Goal: Navigation & Orientation: Find specific page/section

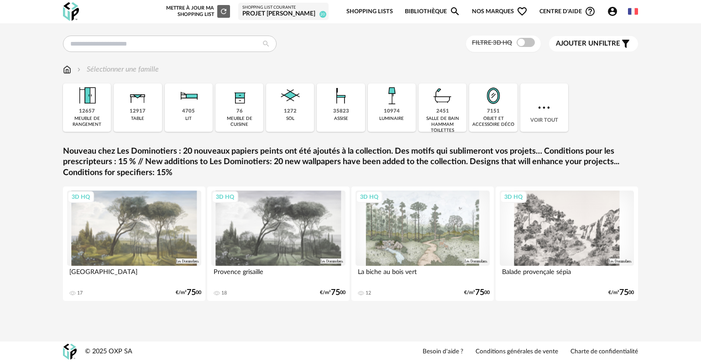
click at [606, 42] on span "Ajouter un filtre" at bounding box center [588, 43] width 64 height 9
click at [452, 65] on div "Filtrer par : Modèle Filtre 3D HQ Marque &tradition 612 101 [GEOGRAPHIC_DATA] 2…" at bounding box center [350, 181] width 701 height 362
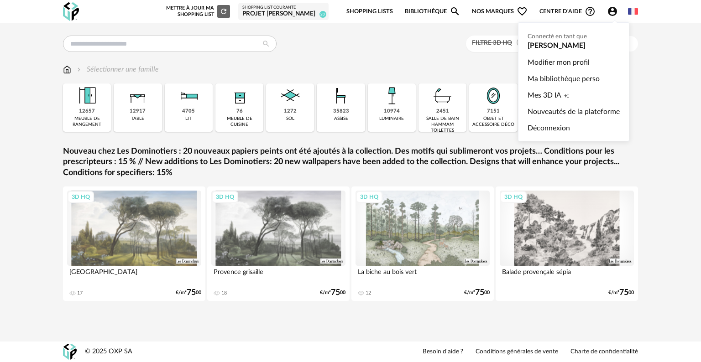
click at [610, 13] on icon "Account Circle icon" at bounding box center [612, 11] width 11 height 11
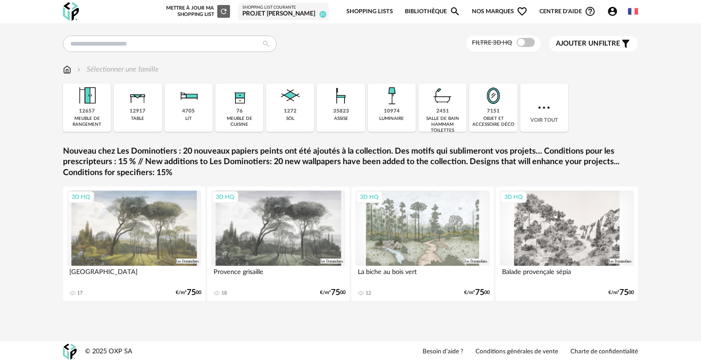
click at [378, 11] on link "Shopping Lists" at bounding box center [369, 11] width 47 height 21
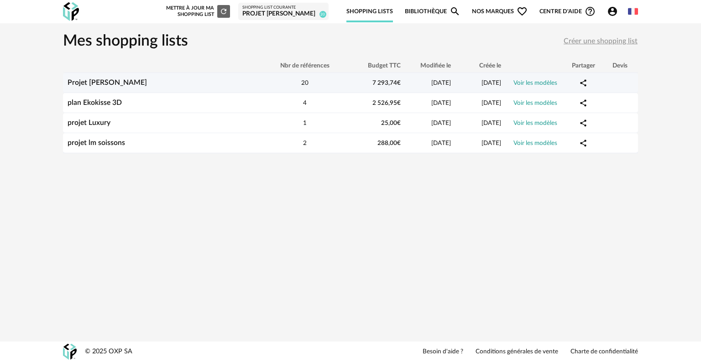
click at [112, 84] on link "Projet [PERSON_NAME]" at bounding box center [107, 82] width 79 height 7
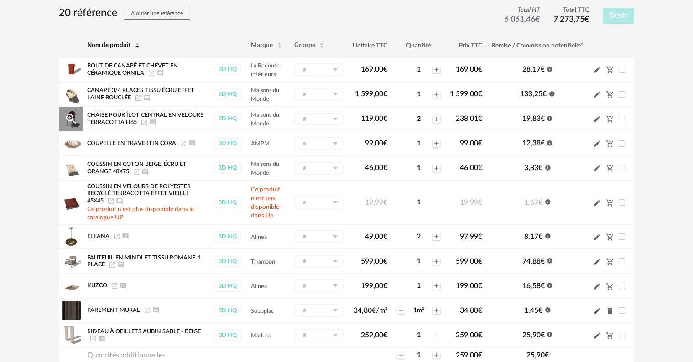
scroll to position [137, 0]
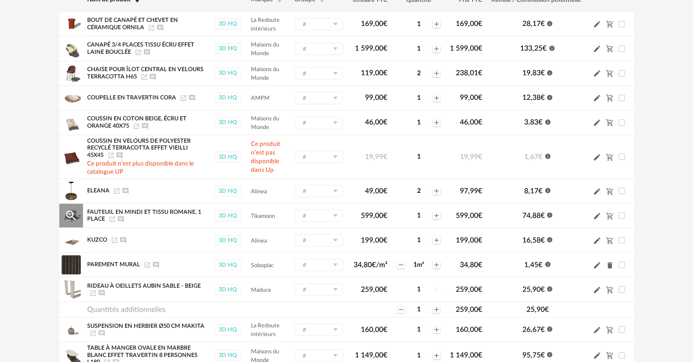
click at [75, 214] on icon "Magnify Plus Outline icon" at bounding box center [71, 216] width 14 height 14
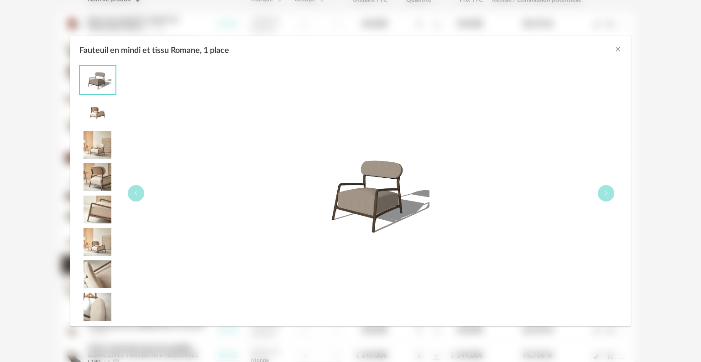
click at [97, 111] on img "Fauteuil en mindi et tissu Romane, 1 place" at bounding box center [98, 113] width 36 height 28
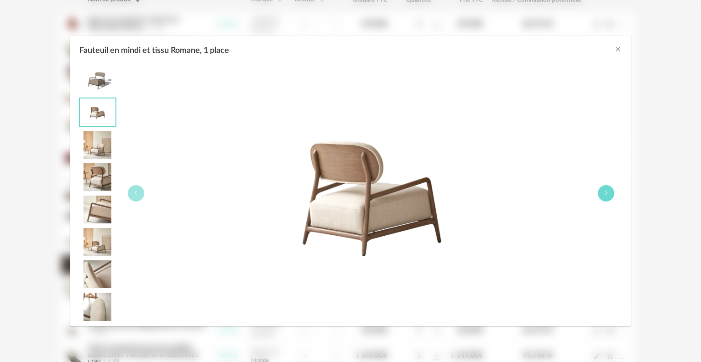
click at [603, 194] on button "Fauteuil en mindi et tissu Romane, 1 place" at bounding box center [606, 193] width 16 height 16
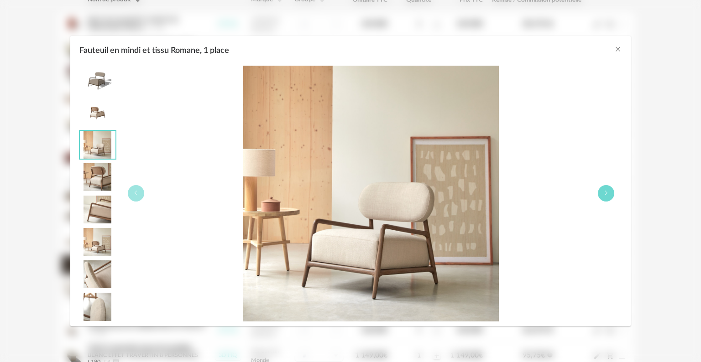
click at [603, 194] on button "Fauteuil en mindi et tissu Romane, 1 place" at bounding box center [606, 193] width 16 height 16
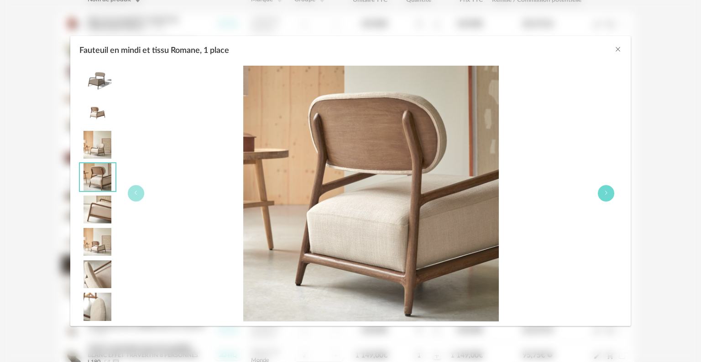
click at [603, 194] on button "Fauteuil en mindi et tissu Romane, 1 place" at bounding box center [606, 193] width 16 height 16
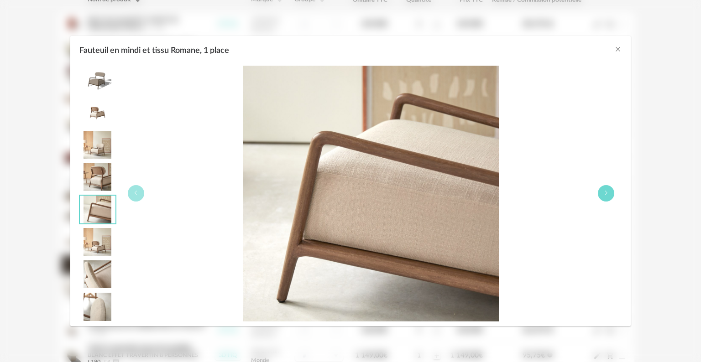
click at [603, 194] on button "Fauteuil en mindi et tissu Romane, 1 place" at bounding box center [606, 193] width 16 height 16
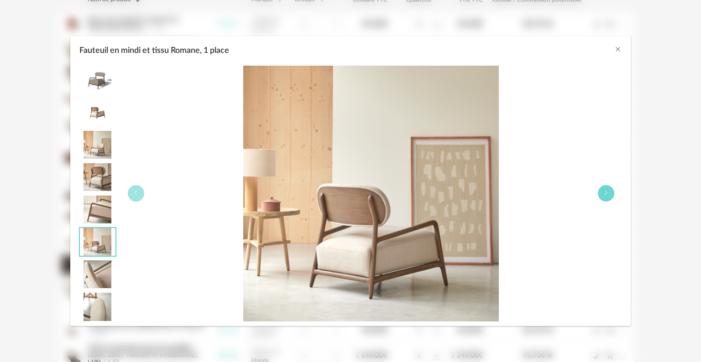
click at [603, 194] on button "Fauteuil en mindi et tissu Romane, 1 place" at bounding box center [606, 193] width 16 height 16
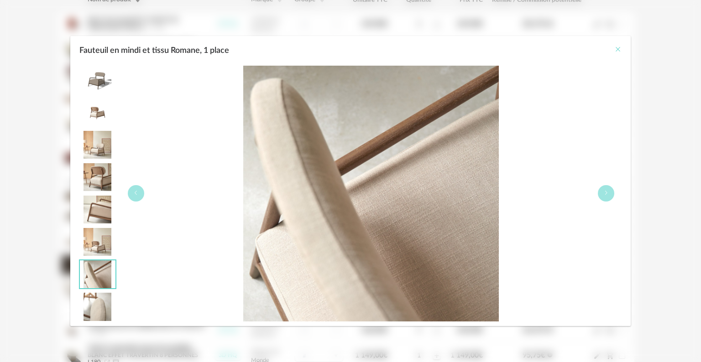
click at [618, 47] on icon "Close" at bounding box center [617, 49] width 7 height 7
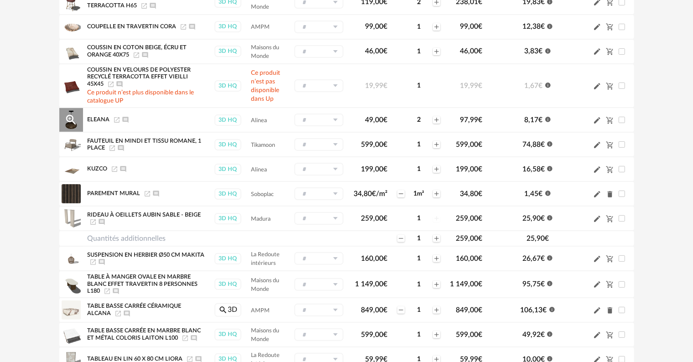
scroll to position [228, 0]
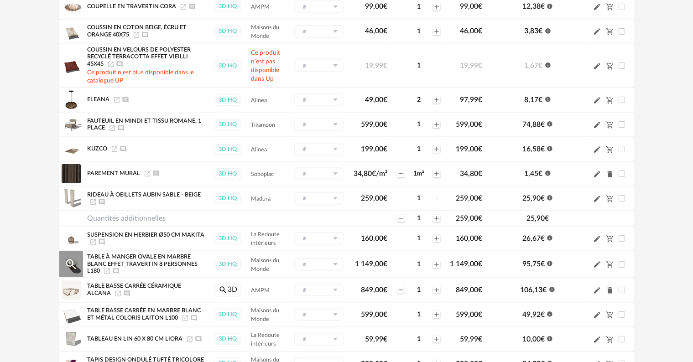
click at [75, 263] on icon "Magnify Plus Outline icon" at bounding box center [71, 265] width 14 height 14
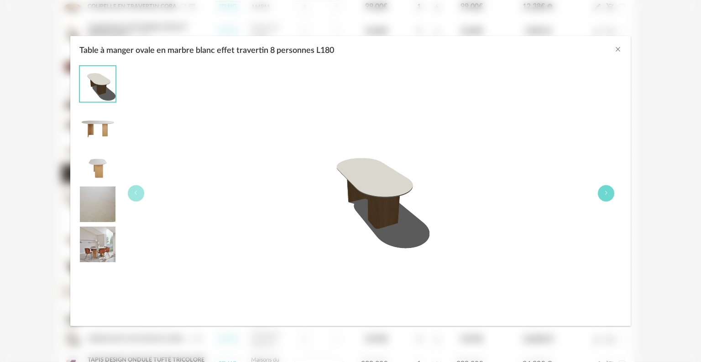
click at [608, 193] on icon "Table à manger ovale en marbre blanc effet travertin 8 personnes L180" at bounding box center [605, 192] width 5 height 5
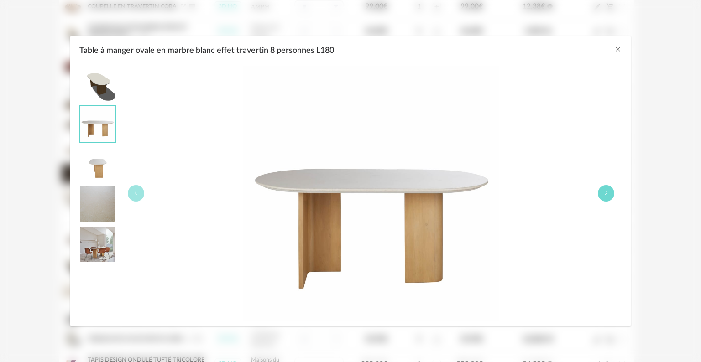
click at [608, 193] on icon "Table à manger ovale en marbre blanc effet travertin 8 personnes L180" at bounding box center [605, 192] width 5 height 5
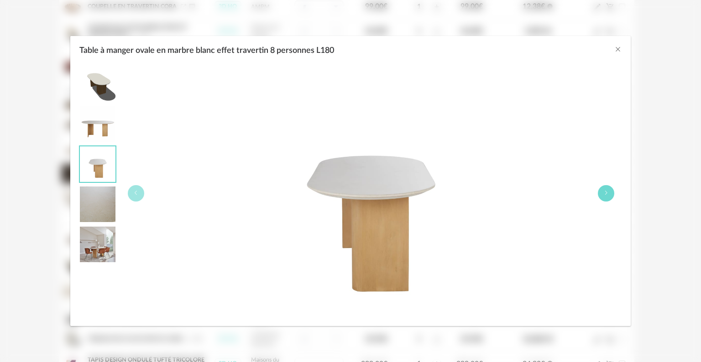
click at [608, 193] on icon "Table à manger ovale en marbre blanc effet travertin 8 personnes L180" at bounding box center [605, 192] width 5 height 5
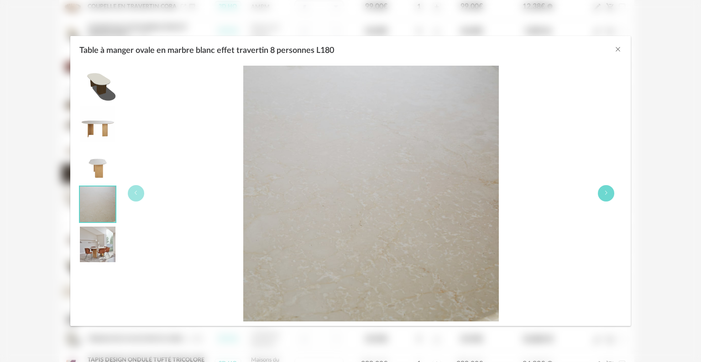
click at [608, 193] on icon "Table à manger ovale en marbre blanc effet travertin 8 personnes L180" at bounding box center [605, 192] width 5 height 5
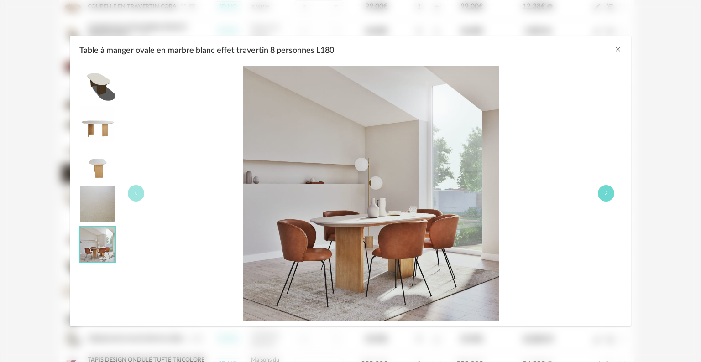
click at [608, 193] on icon "Table à manger ovale en marbre blanc effet travertin 8 personnes L180" at bounding box center [605, 192] width 5 height 5
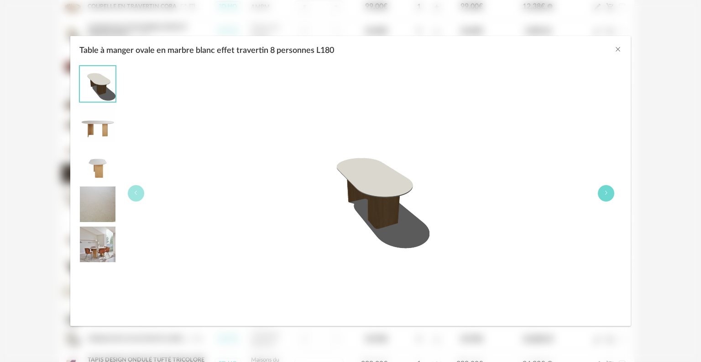
click at [608, 193] on icon "Table à manger ovale en marbre blanc effet travertin 8 personnes L180" at bounding box center [605, 192] width 5 height 5
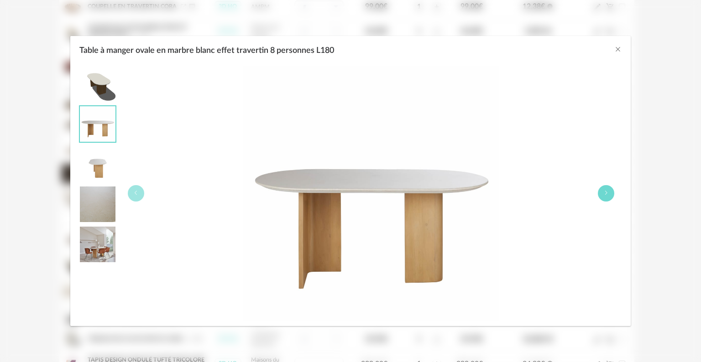
click at [608, 193] on icon "Table à manger ovale en marbre blanc effet travertin 8 personnes L180" at bounding box center [605, 192] width 5 height 5
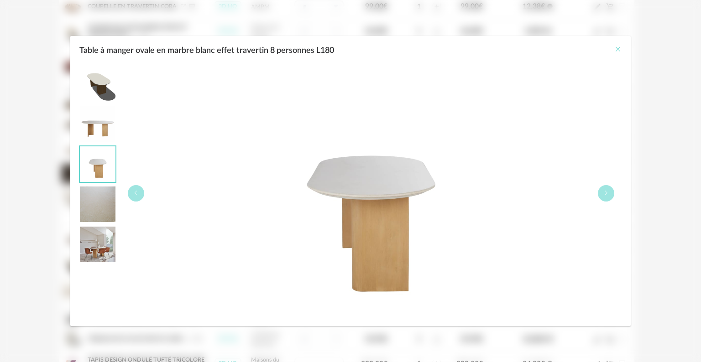
click at [618, 46] on icon "Close" at bounding box center [617, 49] width 7 height 7
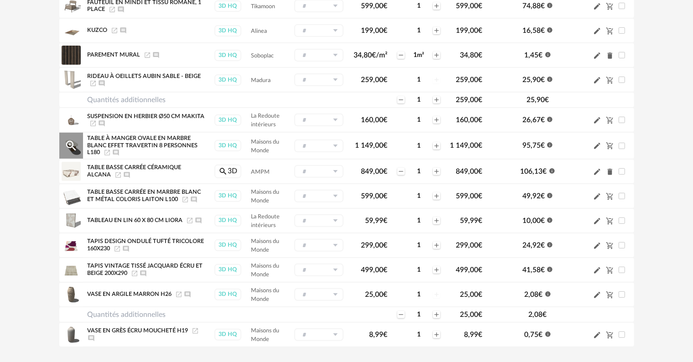
scroll to position [365, 0]
